Goal: Task Accomplishment & Management: Manage account settings

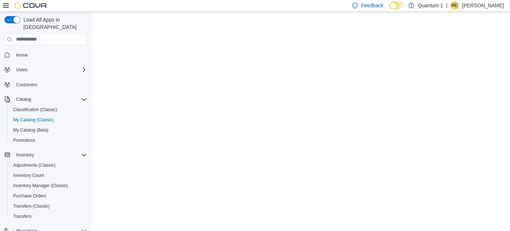
select select "**********"
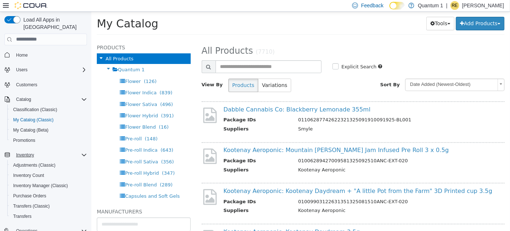
scroll to position [45, 0]
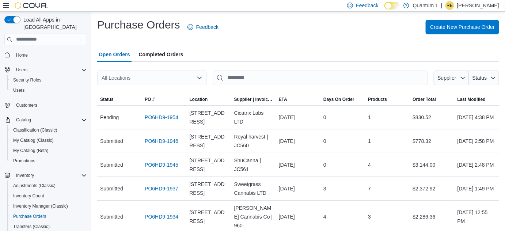
click at [117, 55] on span "Open Orders" at bounding box center [114, 54] width 31 height 15
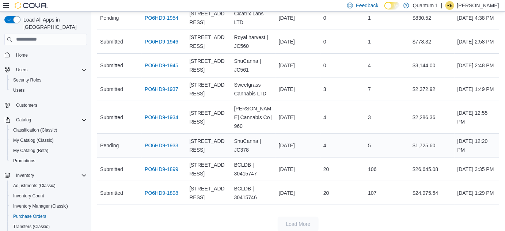
scroll to position [110, 0]
